Goal: Obtain resource: Obtain resource

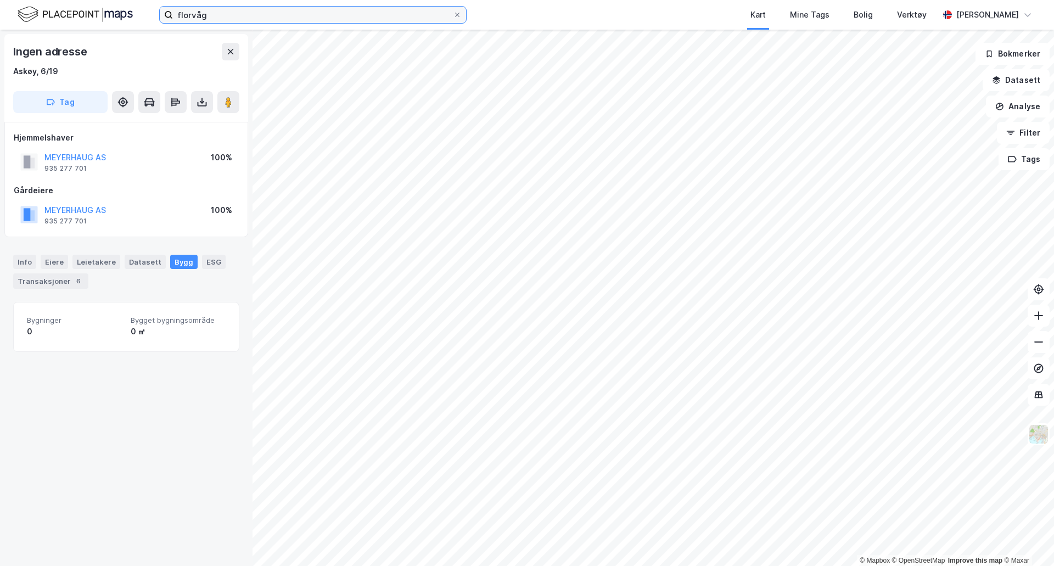
click at [281, 15] on input "florvåg" at bounding box center [313, 15] width 280 height 16
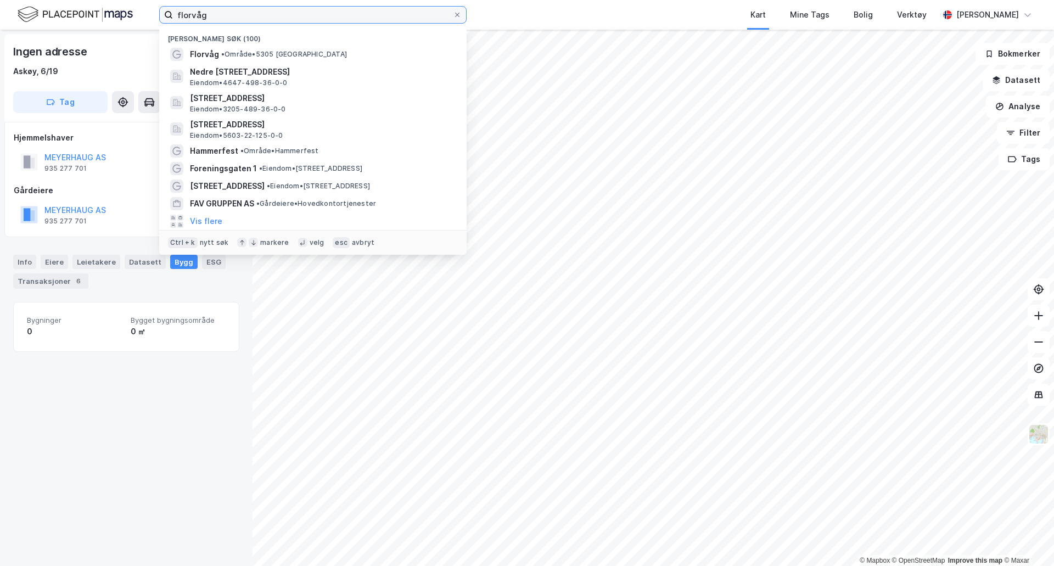
click at [281, 15] on input "florvåg" at bounding box center [313, 15] width 280 height 16
type input "brann stadion"
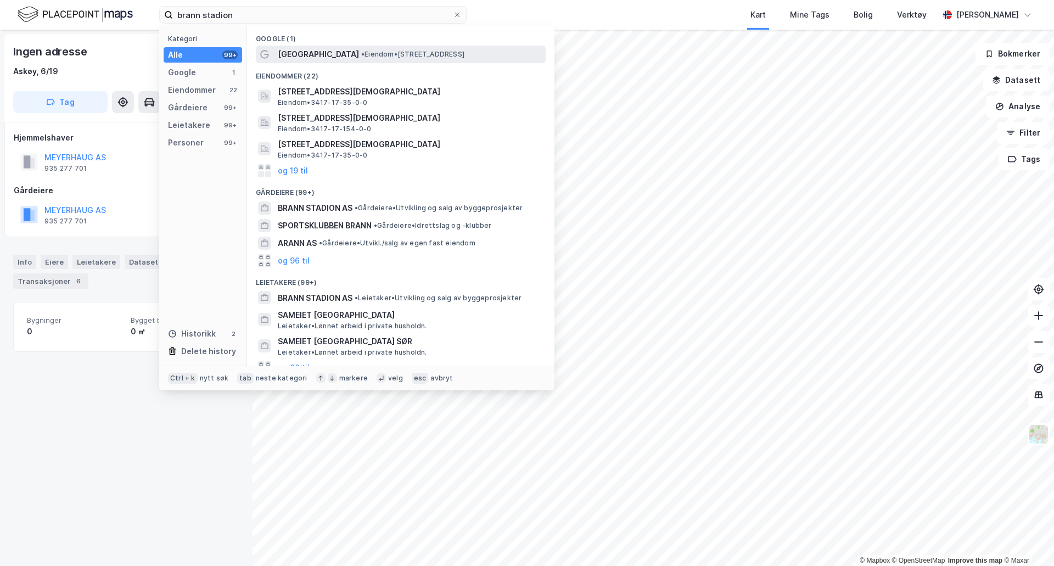
click at [361, 51] on span "• Eiendom • [STREET_ADDRESS]" at bounding box center [412, 54] width 103 height 9
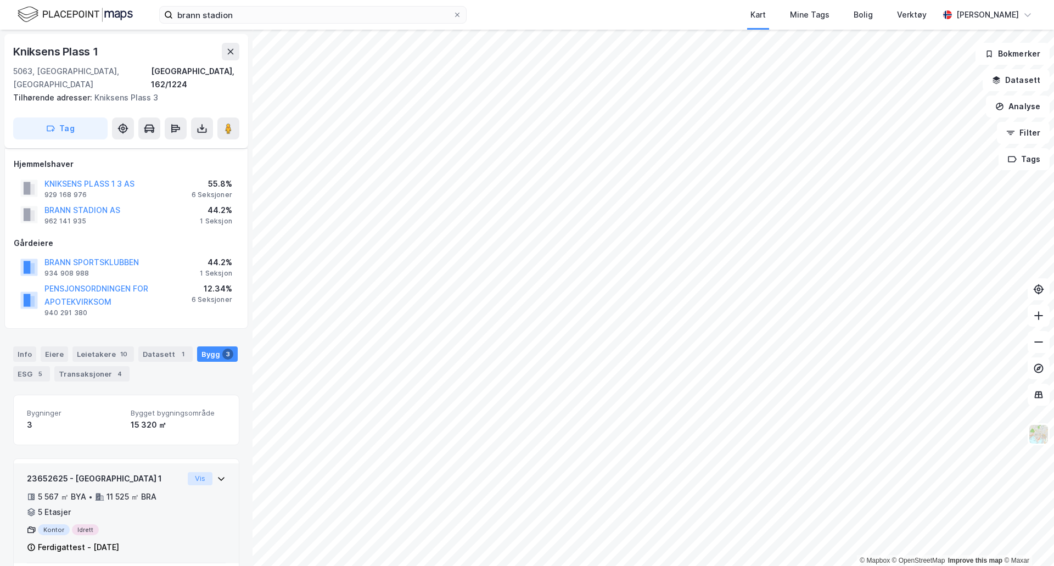
scroll to position [202, 0]
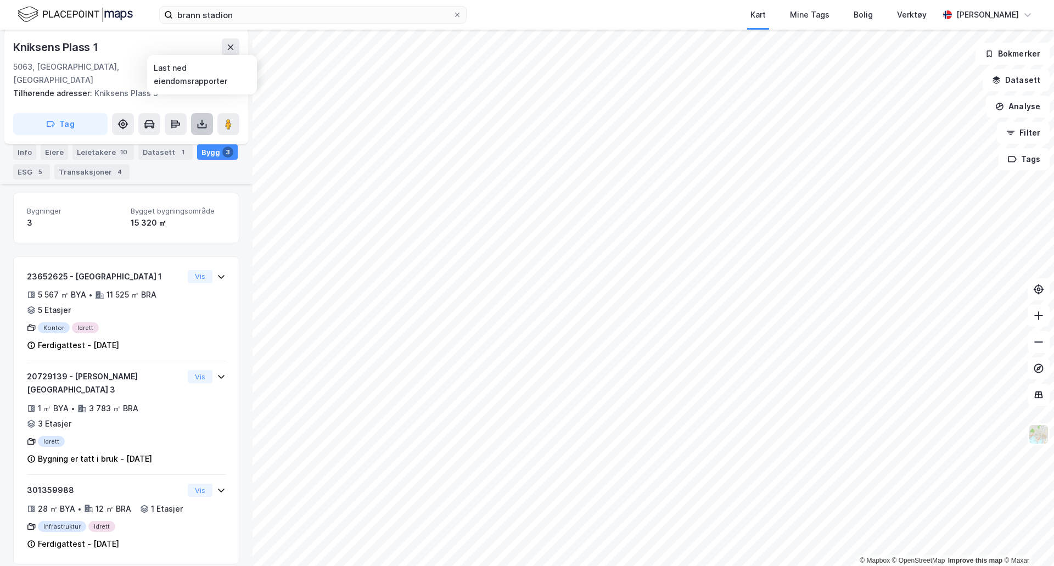
click at [202, 124] on icon at bounding box center [202, 126] width 9 height 4
click at [189, 137] on div "Last ned grunnbok" at bounding box center [154, 146] width 117 height 18
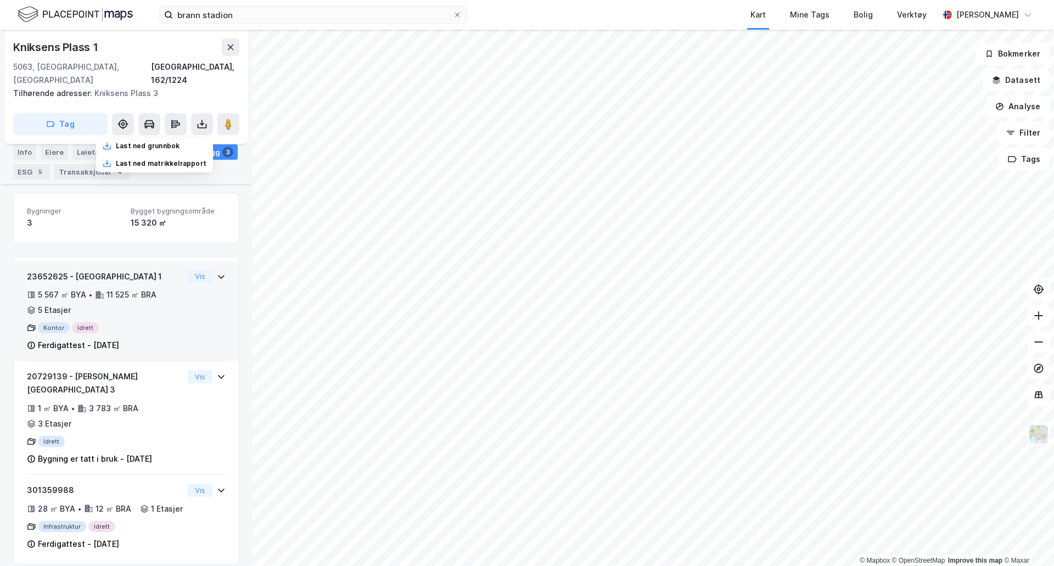
click at [217, 272] on icon at bounding box center [221, 276] width 9 height 9
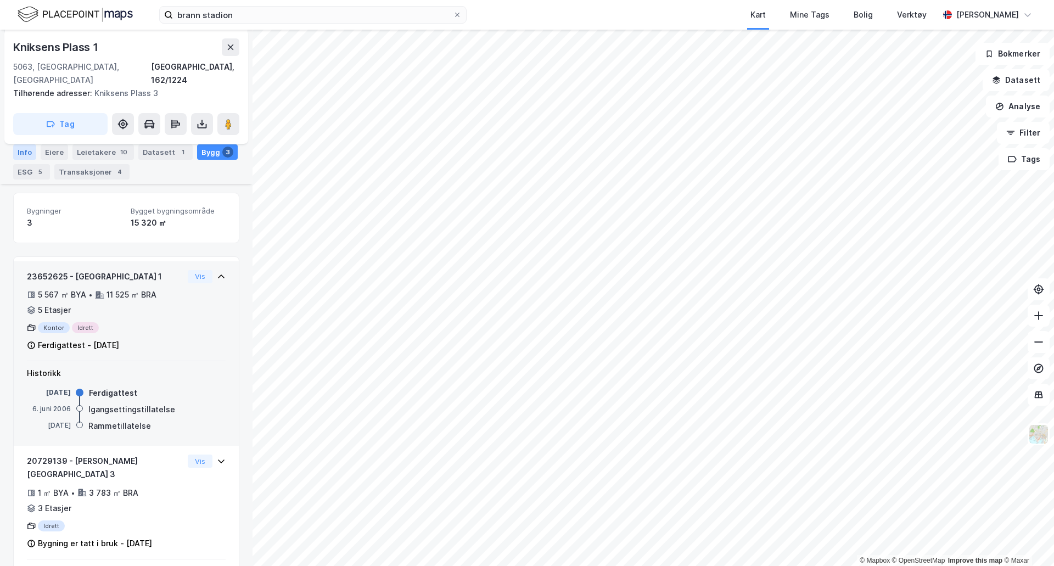
click at [25, 149] on div "Info" at bounding box center [24, 151] width 23 height 15
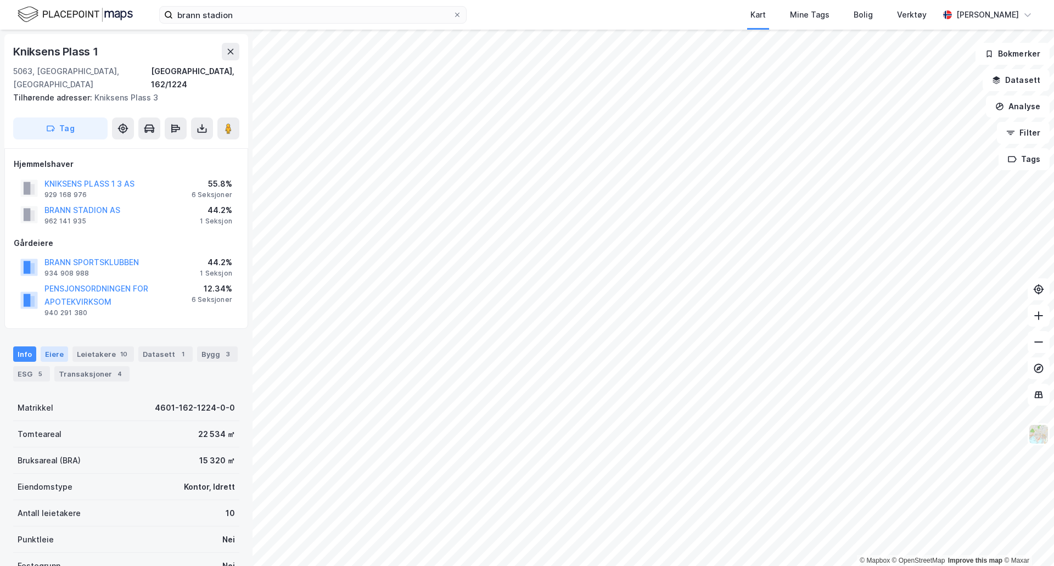
click at [49, 346] on div "Eiere" at bounding box center [54, 353] width 27 height 15
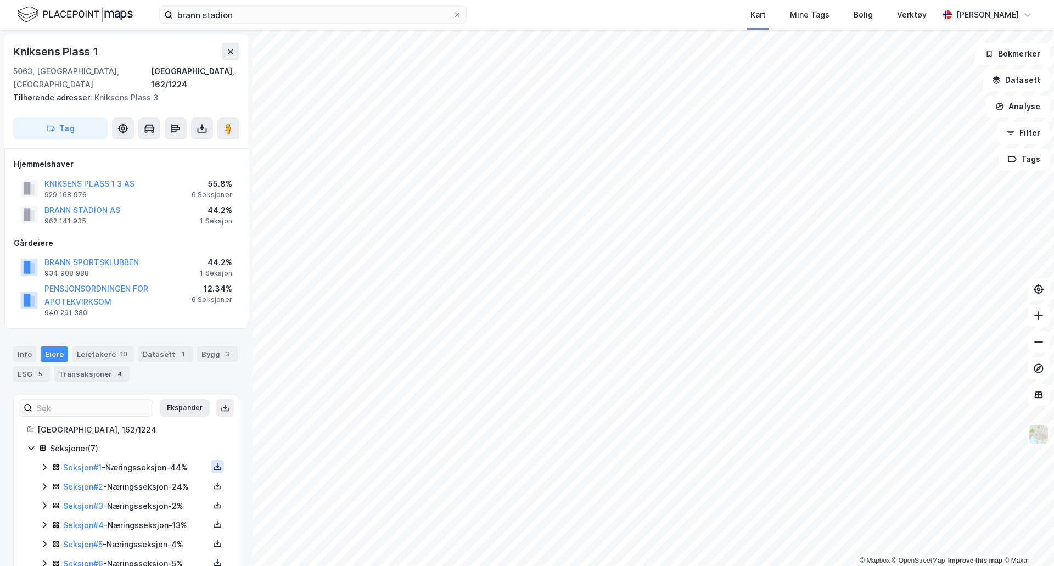
click at [214, 467] on icon at bounding box center [218, 469] width 8 height 4
click at [145, 427] on div "Grunnbok" at bounding box center [151, 433] width 37 height 13
